Goal: Register for event/course

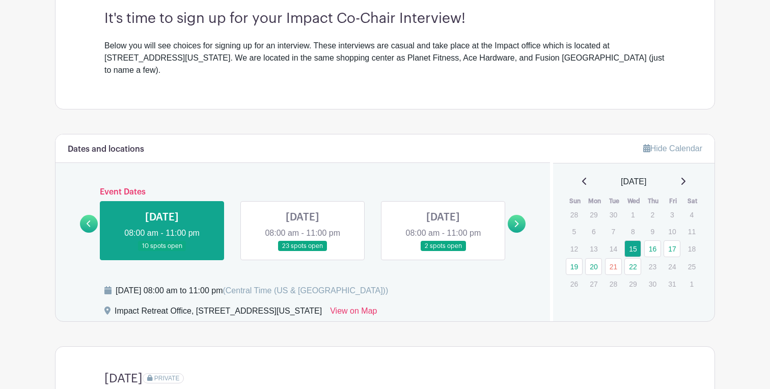
scroll to position [306, 0]
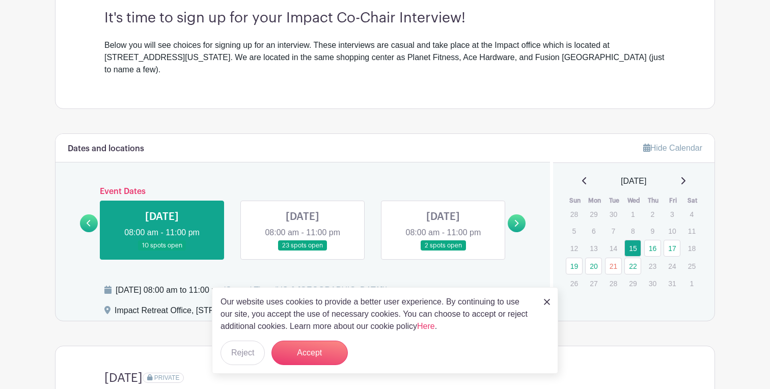
click at [547, 297] on link at bounding box center [547, 301] width 6 height 12
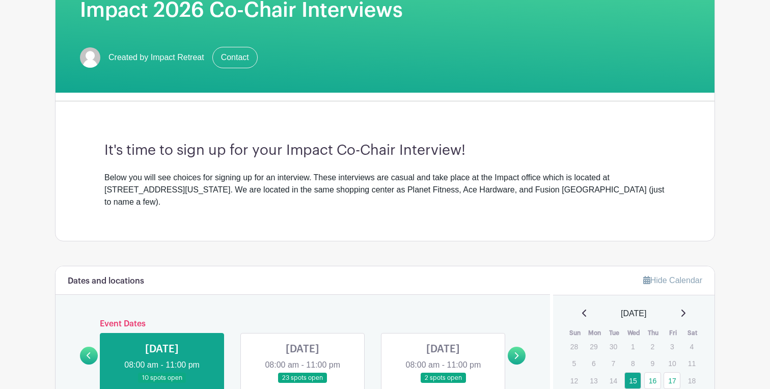
scroll to position [315, 0]
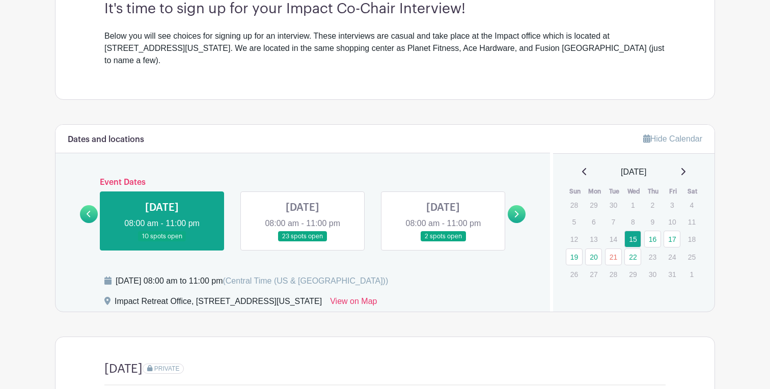
click at [443, 242] on link at bounding box center [443, 242] width 0 height 0
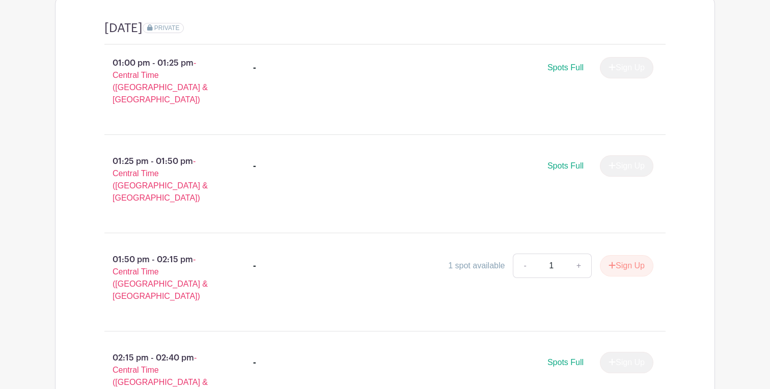
scroll to position [655, 0]
click at [614, 256] on button "Sign Up" at bounding box center [626, 266] width 53 height 21
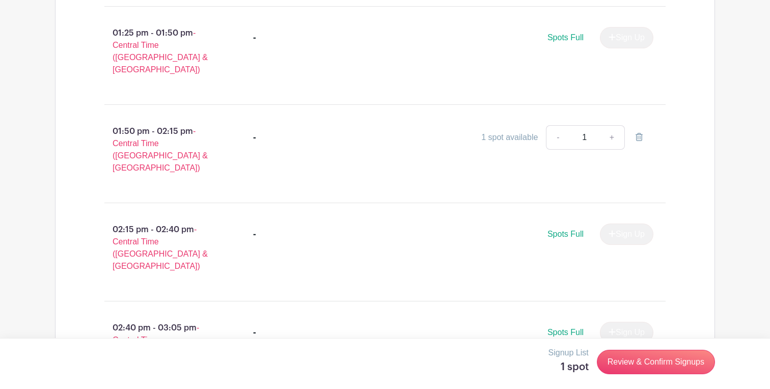
scroll to position [784, 0]
click at [638, 368] on link "Review & Confirm Signups" at bounding box center [656, 362] width 118 height 24
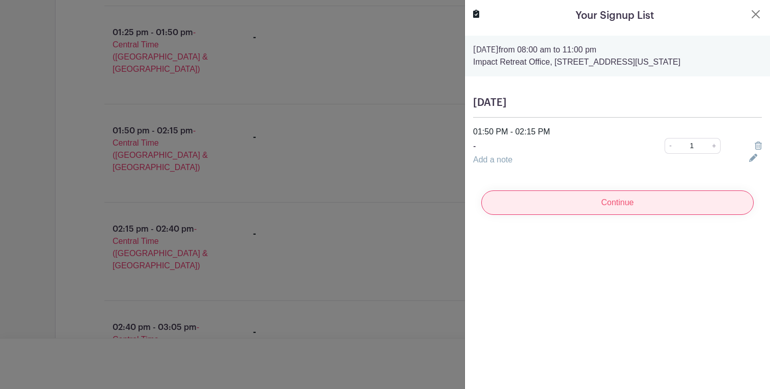
click at [586, 210] on input "Continue" at bounding box center [617, 202] width 272 height 24
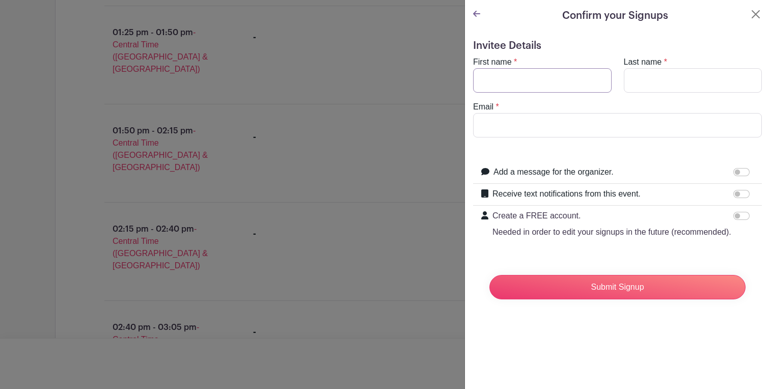
click at [511, 73] on input "First name" at bounding box center [542, 80] width 138 height 24
type input "Ashlyn"
click at [628, 85] on input "Last name" at bounding box center [693, 80] width 138 height 24
type input "Pence"
click at [577, 128] on input "Email" at bounding box center [617, 125] width 289 height 24
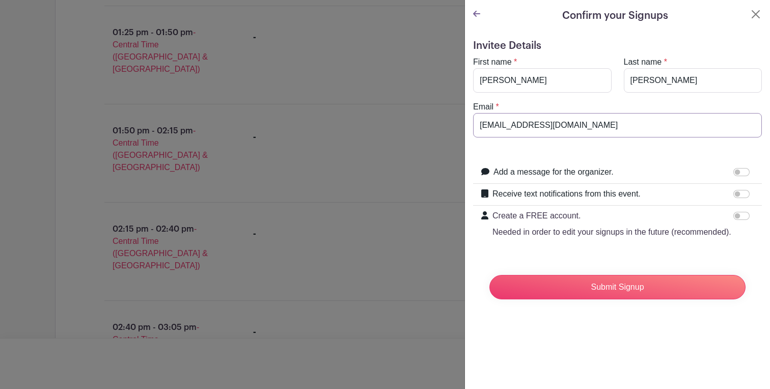
type input "ashlynpence@tamu.edu"
click at [736, 173] on input "Add a message for the organizer." at bounding box center [741, 172] width 16 height 8
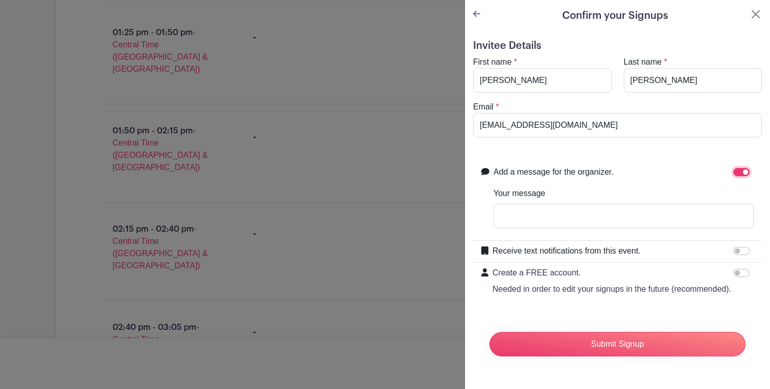
click at [746, 173] on input "Add a message for the organizer." at bounding box center [741, 172] width 16 height 8
checkbox input "false"
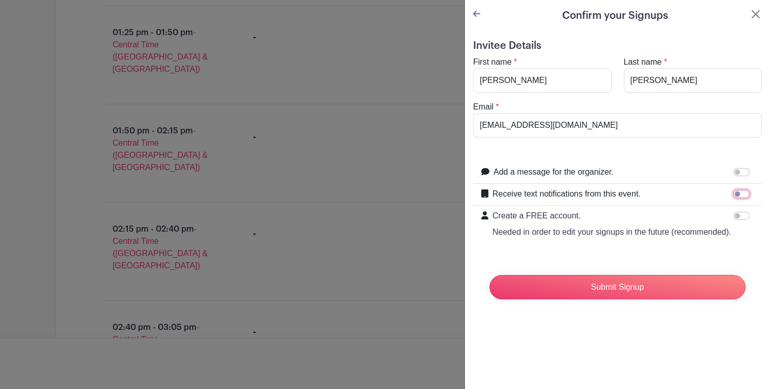
click at [743, 195] on input "Receive text notifications from this event." at bounding box center [741, 194] width 16 height 8
checkbox input "true"
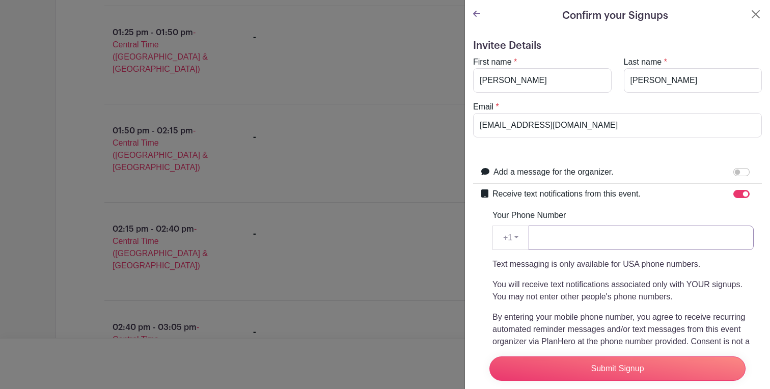
click at [670, 241] on input "Your Phone Number" at bounding box center [640, 238] width 225 height 24
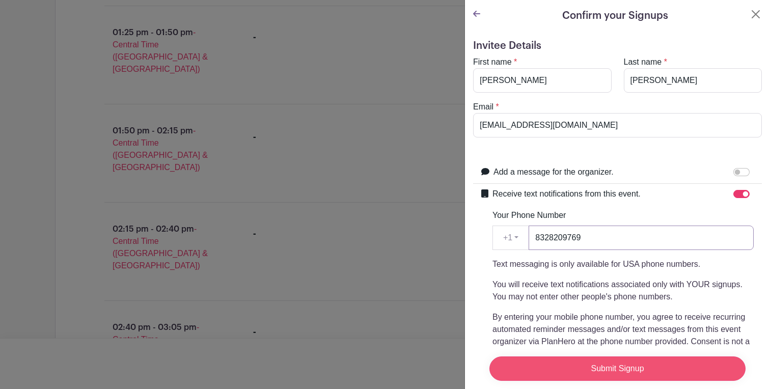
type input "8328209769"
click at [615, 374] on input "Submit Signup" at bounding box center [617, 368] width 256 height 24
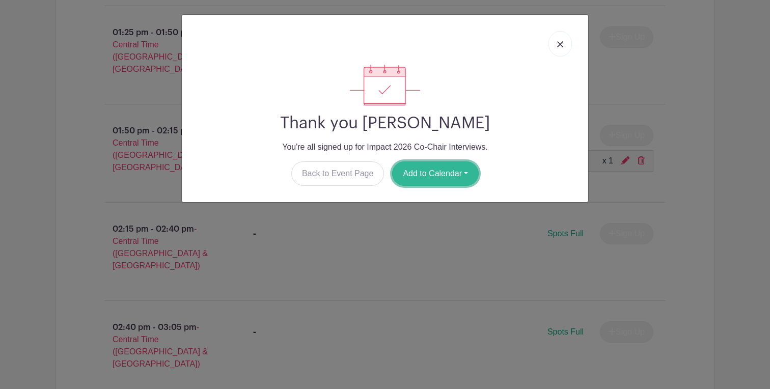
click at [467, 173] on button "Add to Calendar" at bounding box center [435, 173] width 87 height 24
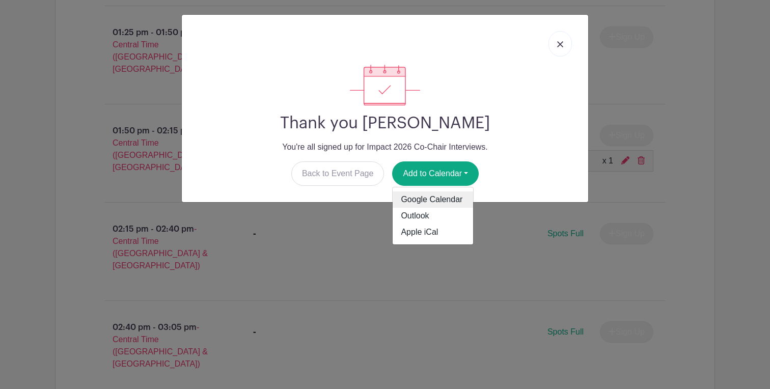
click at [455, 202] on link "Google Calendar" at bounding box center [433, 199] width 80 height 16
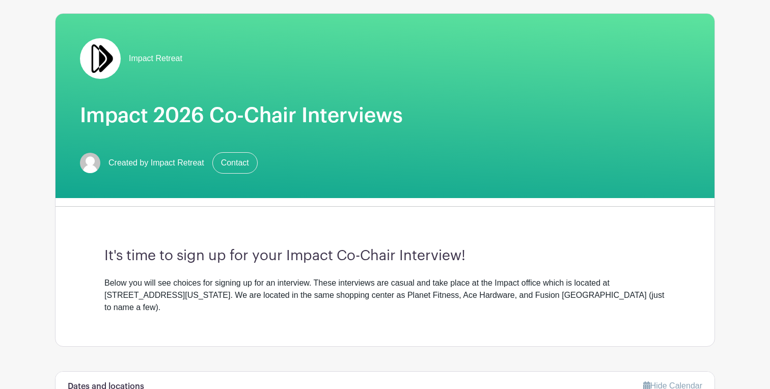
scroll to position [94, 0]
